Goal: Check status: Check status

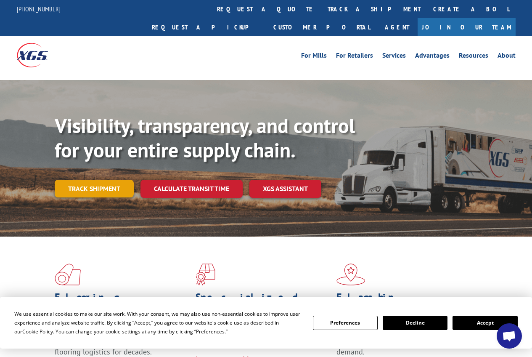
click at [112, 180] on link "Track shipment" at bounding box center [94, 189] width 79 height 18
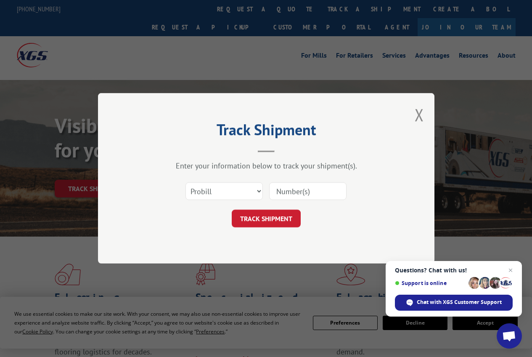
click at [275, 192] on input at bounding box center [307, 192] width 77 height 18
type input "2847275"
click at [266, 215] on button "TRACK SHIPMENT" at bounding box center [266, 219] width 69 height 18
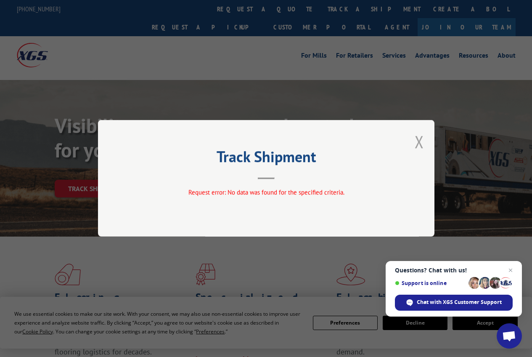
click at [416, 140] on button "Close modal" at bounding box center [419, 141] width 9 height 22
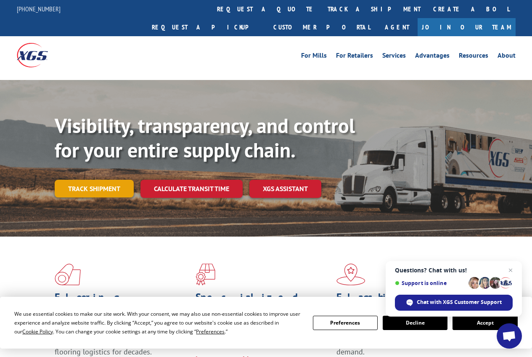
click at [119, 180] on link "Track shipment" at bounding box center [94, 189] width 79 height 18
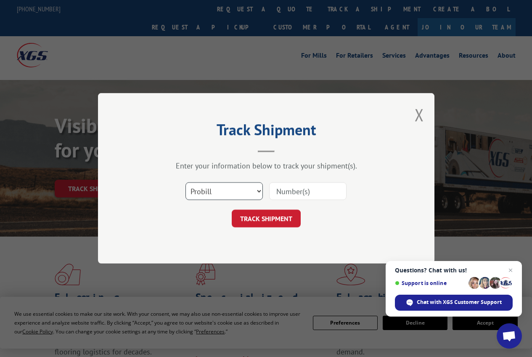
click at [259, 191] on select "Select category... Probill BOL PO" at bounding box center [224, 192] width 77 height 18
select select "bol"
click at [186, 183] on select "Select category... Probill BOL PO" at bounding box center [224, 192] width 77 height 18
click at [282, 193] on input at bounding box center [307, 192] width 77 height 18
type input "2847275"
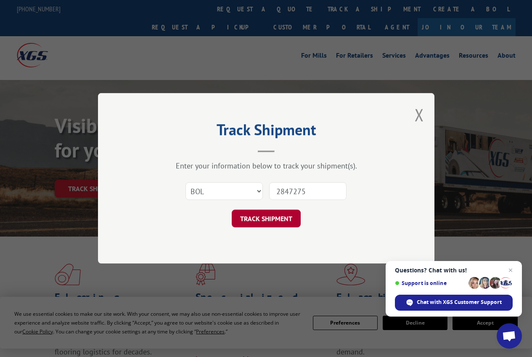
click at [288, 216] on button "TRACK SHIPMENT" at bounding box center [266, 219] width 69 height 18
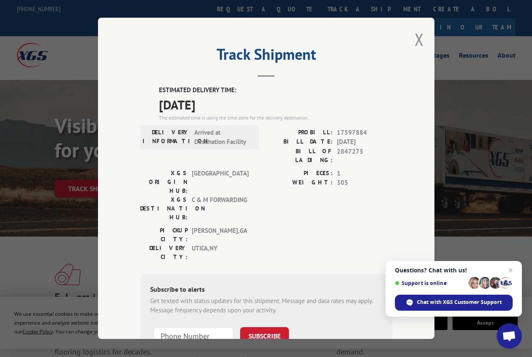
scroll to position [42, 0]
